Goal: Task Accomplishment & Management: Use online tool/utility

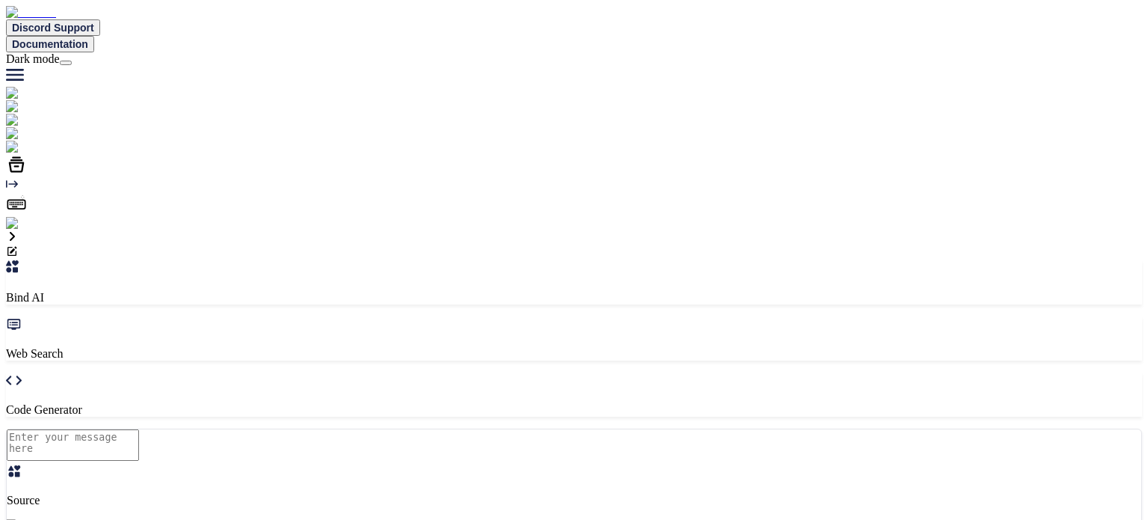
type textarea "x"
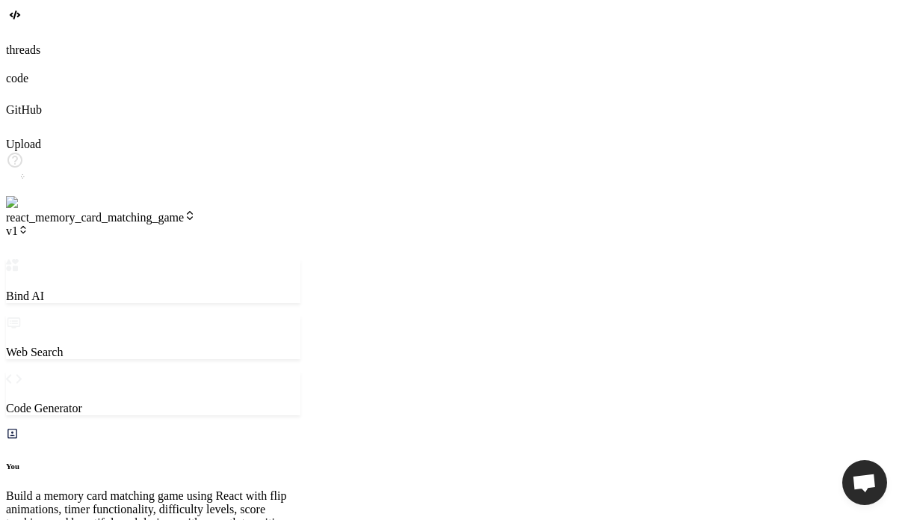
type textarea "x"
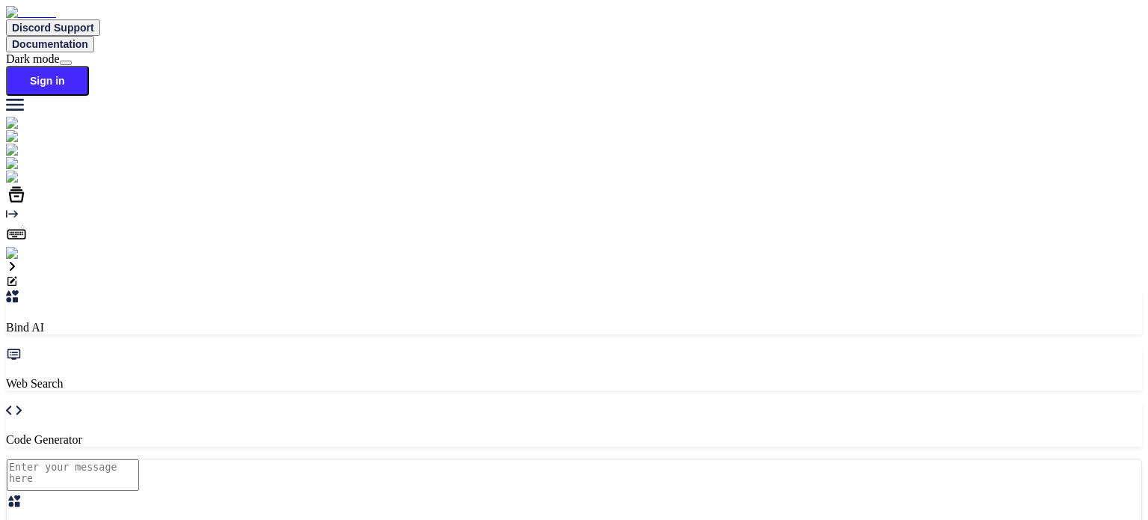
type textarea "x"
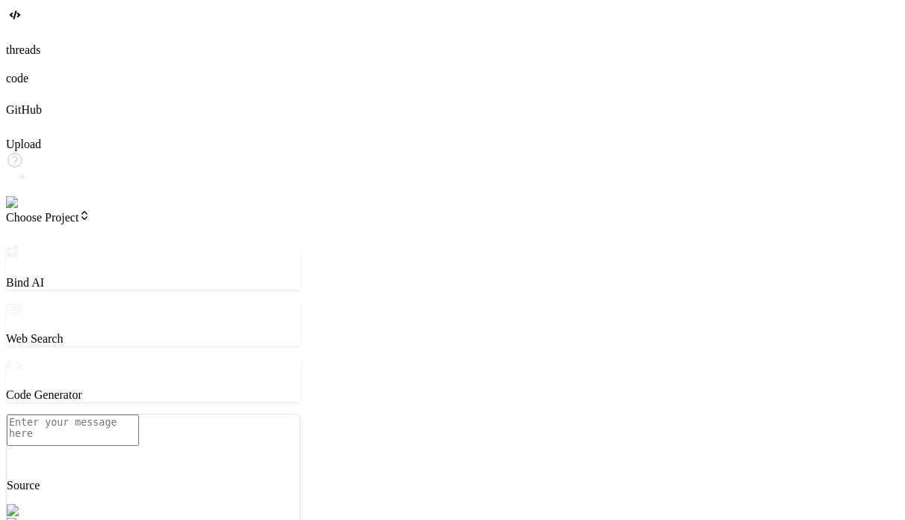
type textarea "x"
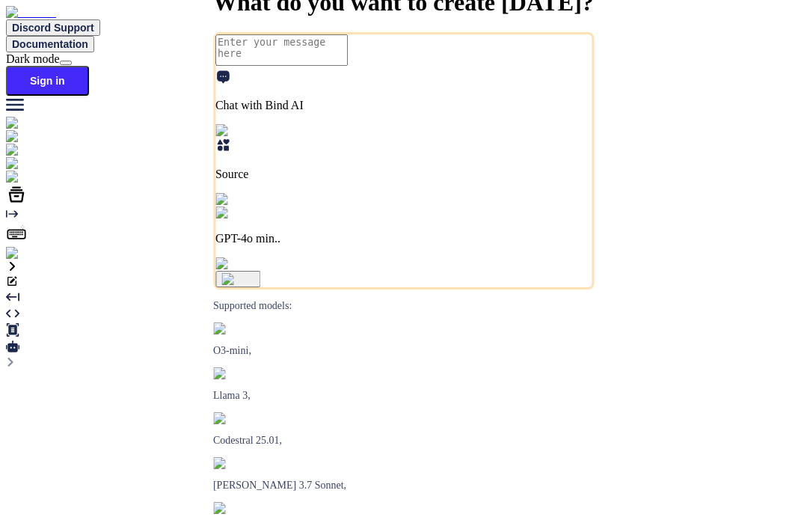
type textarea "x"
click at [89, 66] on button "Sign in" at bounding box center [47, 81] width 83 height 30
